Goal: Task Accomplishment & Management: Complete application form

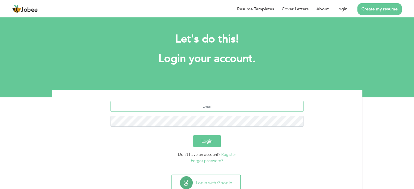
click at [218, 105] on input "text" at bounding box center [206, 106] width 193 height 11
type input "sajjad_p57@yahoo.com"
click at [206, 139] on button "Login" at bounding box center [206, 141] width 27 height 12
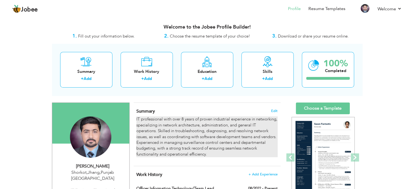
click at [159, 133] on p "IT professional with over 8 years of proven industrial experience in networking…" at bounding box center [206, 136] width 141 height 41
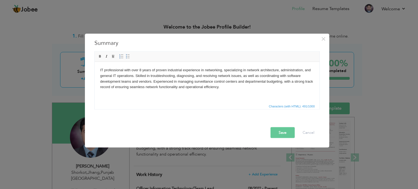
click at [134, 77] on p "IT professional with over 8 years of proven industrial experience in networking…" at bounding box center [207, 78] width 214 height 23
click at [133, 77] on p "IT professional with over 8 years of proven industrial experience in networking…" at bounding box center [207, 78] width 214 height 23
click at [311, 69] on p "IT professional with over 8 years of proven industrial experience in networking…" at bounding box center [207, 78] width 214 height 23
click at [157, 76] on p "IT professional with over 8 years of proven industrial experience in networking…" at bounding box center [207, 78] width 214 height 23
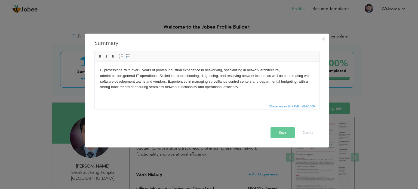
click at [157, 76] on p "IT professional with over 8 years of proven industrial experience in networking…" at bounding box center [207, 78] width 214 height 23
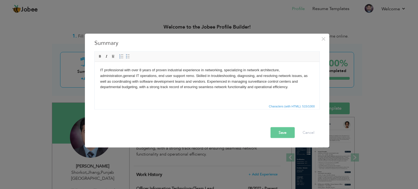
click at [158, 76] on p "IT professional with over 8 years of proven industrial experience in networking…" at bounding box center [207, 78] width 214 height 23
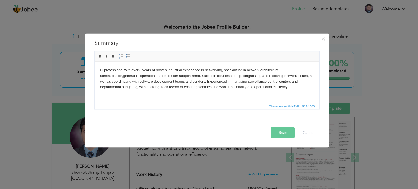
click at [201, 76] on p "IT professional with over 8 years of proven industrial experience in networking…" at bounding box center [207, 78] width 214 height 23
drag, startPoint x: 204, startPoint y: 75, endPoint x: 193, endPoint y: 75, distance: 11.2
click at [193, 75] on p "IT professional with over 8 years of proven industrial experience in networking…" at bounding box center [207, 78] width 214 height 23
copy p "remotly"
click at [166, 75] on p "IT professional with over 8 years of proven industrial experience in networking…" at bounding box center [207, 78] width 214 height 23
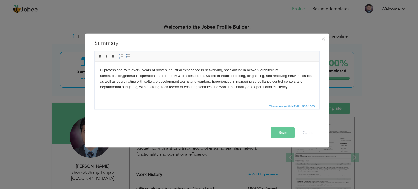
click at [206, 75] on p "IT professional with over 8 years of proven industrial experience in networking…" at bounding box center [207, 78] width 214 height 23
click at [275, 133] on button "Save" at bounding box center [283, 132] width 24 height 11
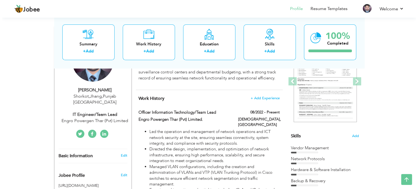
scroll to position [67, 0]
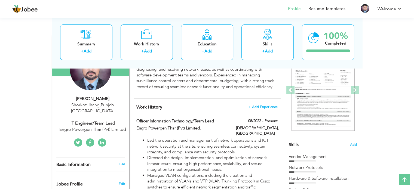
click at [105, 120] on div "IT Engineer/Team Lead" at bounding box center [92, 123] width 73 height 6
type input "[DEMOGRAPHIC_DATA]"
type input "Sajjad"
type input "[PHONE_NUMBER]"
select select "number:166"
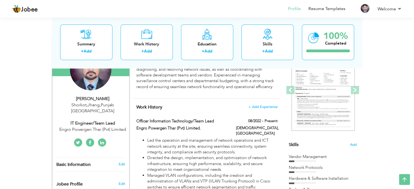
type input "[GEOGRAPHIC_DATA]"
type input "Shorkot,Jhang"
select select "number:10"
type input "Engro Powergen Thar (Pvt) Limited"
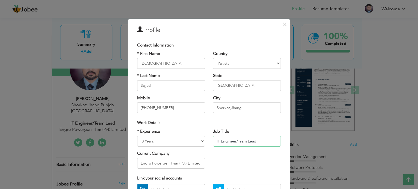
click at [214, 142] on input "IT Engineer/Team Lead" at bounding box center [247, 141] width 68 height 11
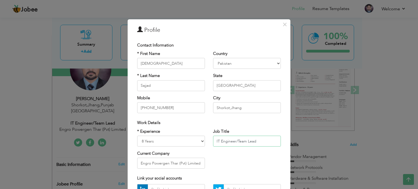
click at [236, 140] on input "IT Engineer/Team Lead" at bounding box center [247, 141] width 68 height 11
click at [213, 140] on input "IT Engineer-Team Lead" at bounding box center [247, 141] width 68 height 11
type input "IS Officer / IT Engineer-Team Lead"
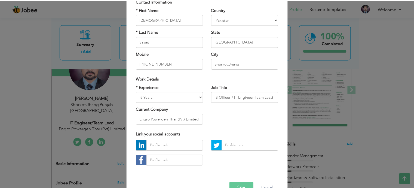
scroll to position [44, 0]
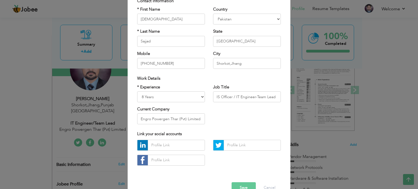
click at [232, 185] on button "Save" at bounding box center [244, 187] width 24 height 11
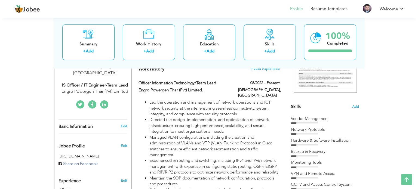
scroll to position [108, 0]
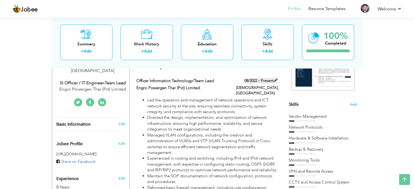
click at [276, 82] on span at bounding box center [276, 80] width 4 height 4
type input "Officer Information Technology/Team Lead"
type input "Engro Powergen Thar (Pvt) Limited."
type input "08/2022"
type input "[GEOGRAPHIC_DATA]"
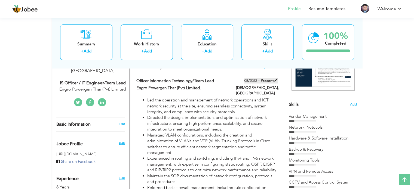
type input "[DEMOGRAPHIC_DATA]"
checkbox input "true"
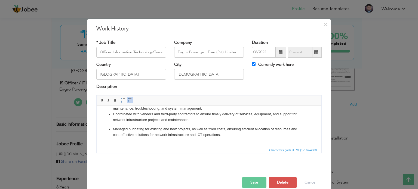
scroll to position [109, 0]
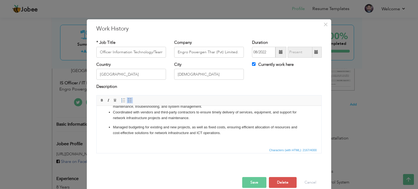
click at [196, 171] on div at bounding box center [209, 171] width 234 height 11
click at [250, 180] on button "Save" at bounding box center [254, 182] width 24 height 11
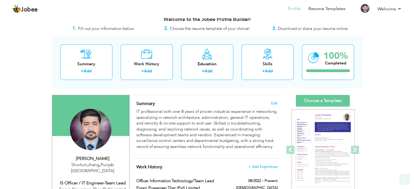
scroll to position [10, 0]
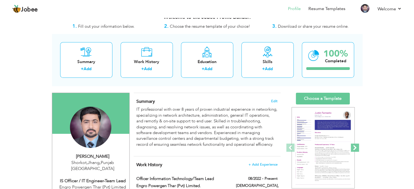
click at [355, 144] on span at bounding box center [355, 148] width 8 height 8
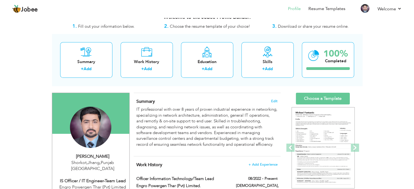
drag, startPoint x: 416, startPoint y: 45, endPoint x: 220, endPoint y: 89, distance: 201.2
click at [319, 99] on link "Choose a Template" at bounding box center [323, 99] width 54 height 12
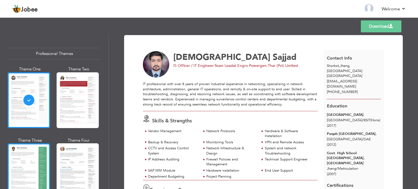
click at [10, 169] on div at bounding box center [29, 171] width 42 height 56
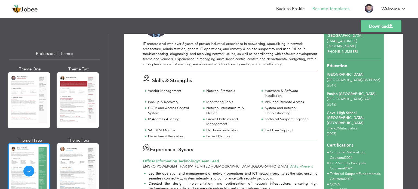
scroll to position [41, 0]
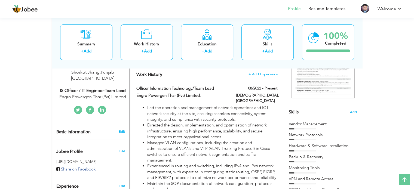
scroll to position [97, 0]
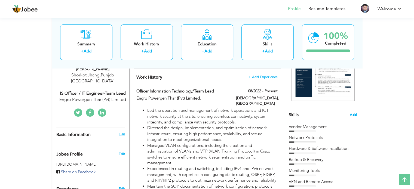
click at [356, 114] on span "Add" at bounding box center [353, 114] width 7 height 5
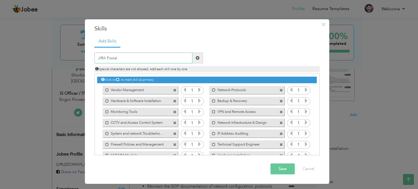
type input "JIRA Postal"
click at [281, 169] on button "Save" at bounding box center [283, 169] width 24 height 11
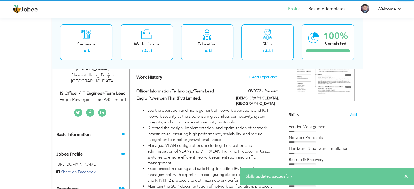
click at [319, 120] on div "Skills Add Vendor Management Network Protocols Backup & Recovery" at bounding box center [323, 162] width 68 height 314
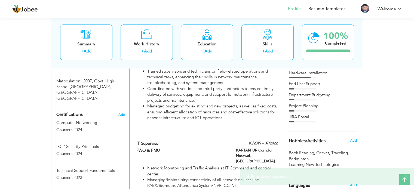
scroll to position [293, 0]
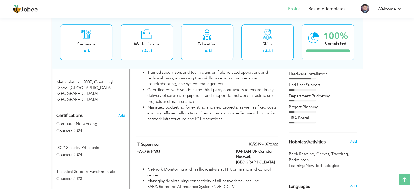
click at [301, 115] on div "JIRA Postal" at bounding box center [323, 118] width 68 height 6
click at [303, 118] on div "JIRA Postal" at bounding box center [323, 118] width 68 height 6
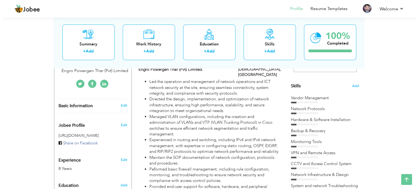
scroll to position [113, 0]
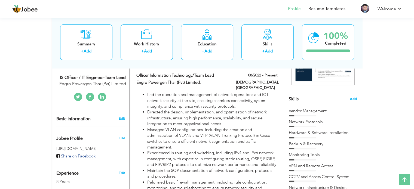
click at [354, 97] on span "Add" at bounding box center [353, 99] width 7 height 5
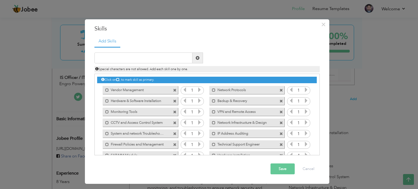
drag, startPoint x: 319, startPoint y: 99, endPoint x: 319, endPoint y: 141, distance: 42.5
click at [319, 141] on div "Click on , to mark skill as primary." at bounding box center [206, 115] width 225 height 82
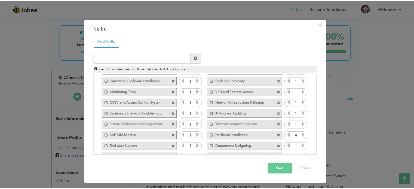
scroll to position [34, 0]
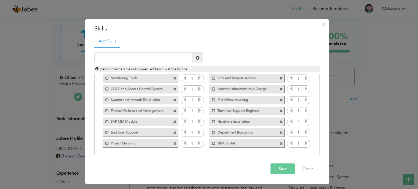
click at [275, 143] on div "Mark as primary skill. JIRA Postal" at bounding box center [246, 143] width 75 height 8
click at [280, 142] on span at bounding box center [282, 144] width 4 height 4
click at [129, 57] on input "text" at bounding box center [143, 58] width 98 height 11
type input "P"
type input "JIRA PORTAL"
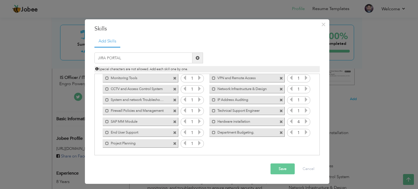
click at [282, 170] on button "Save" at bounding box center [283, 169] width 24 height 11
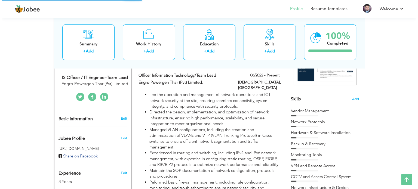
scroll to position [0, 0]
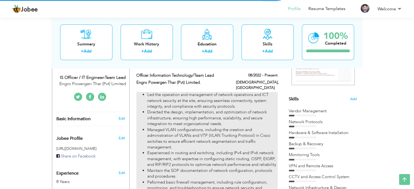
click at [266, 101] on li "Led the operation and management of network operations and ICT network security…" at bounding box center [212, 100] width 130 height 17
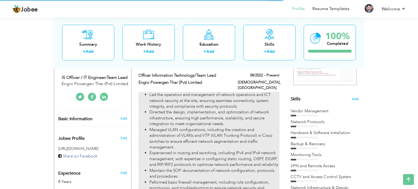
type input "Officer Information Technology/Team Lead"
type input "Engro Powergen Thar (Pvt) Limited."
type input "08/2022"
type input "[GEOGRAPHIC_DATA]"
type input "[DEMOGRAPHIC_DATA]"
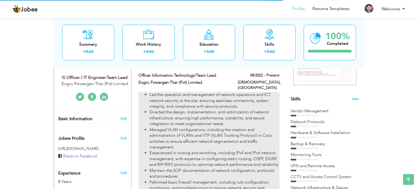
checkbox input "true"
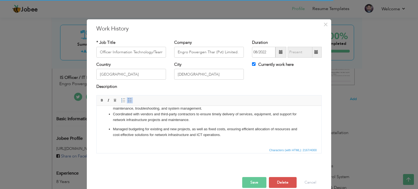
scroll to position [109, 0]
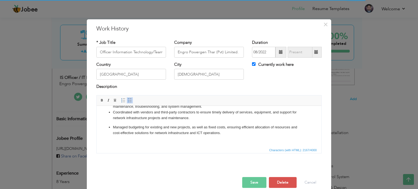
click at [243, 132] on p "Managed budgeting for existing and new projects, as well as fixed costs, ensuri…" at bounding box center [209, 132] width 192 height 17
click at [243, 132] on p "Managed budgeting for existing and new projects, as well as fixed costs, ensuri…" at bounding box center [209, 138] width 192 height 28
click at [128, 99] on span at bounding box center [130, 100] width 4 height 4
click at [248, 184] on button "Save" at bounding box center [254, 182] width 24 height 11
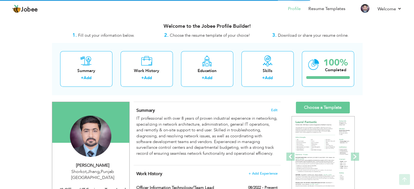
scroll to position [4, 0]
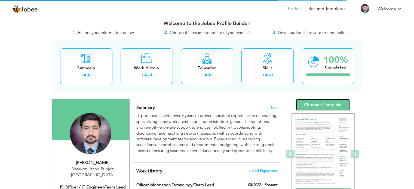
click at [311, 109] on link "Choose a Template" at bounding box center [323, 105] width 54 height 12
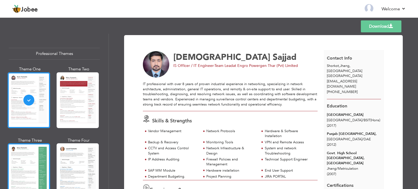
click at [40, 172] on div at bounding box center [29, 171] width 42 height 56
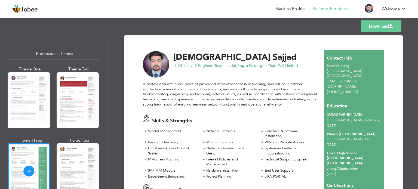
click at [365, 29] on link "Download" at bounding box center [381, 26] width 41 height 12
click at [257, 96] on p "IT professional with over 8 years of proven industrial experience in networking…" at bounding box center [230, 94] width 175 height 25
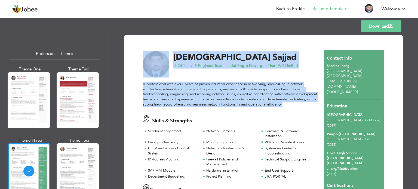
drag, startPoint x: 283, startPoint y: 105, endPoint x: 141, endPoint y: 83, distance: 143.7
click at [144, 85] on p "IT professional with over 8 years of proven industrial experience in networking…" at bounding box center [230, 94] width 175 height 25
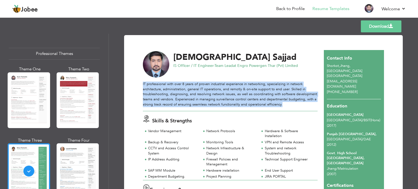
drag, startPoint x: 142, startPoint y: 84, endPoint x: 284, endPoint y: 106, distance: 144.2
click at [284, 106] on p "IT professional with over 8 years of proven industrial experience in networking…" at bounding box center [230, 94] width 175 height 25
copy p "IT professional with over 8 years of proven industrial experience in networking…"
click at [369, 26] on link "Download" at bounding box center [381, 26] width 41 height 12
click at [365, 29] on link "Download" at bounding box center [381, 26] width 41 height 12
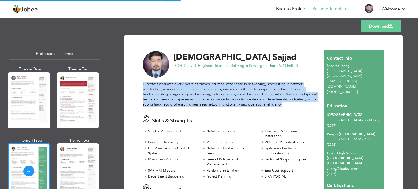
click at [210, 109] on div "IT professional with over 8 years of proven industrial experience in networking…" at bounding box center [230, 97] width 175 height 30
